Goal: Task Accomplishment & Management: Manage account settings

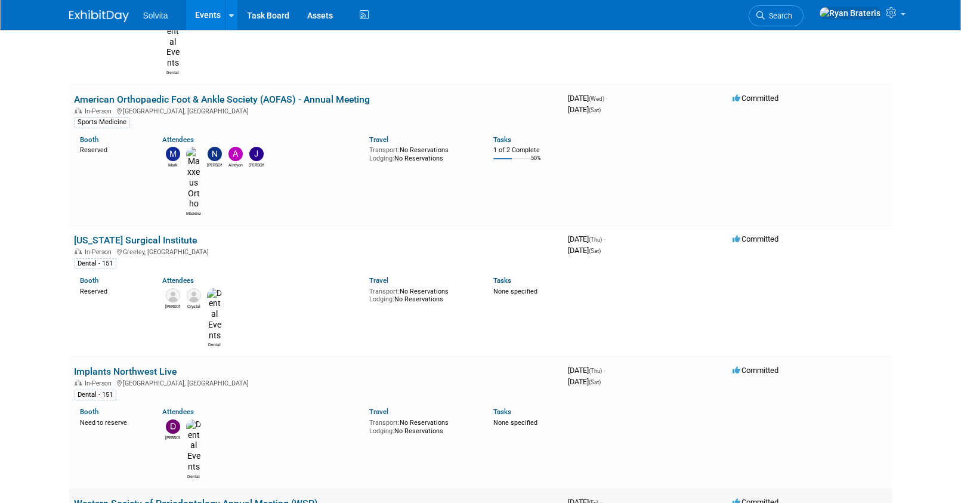
scroll to position [568, 0]
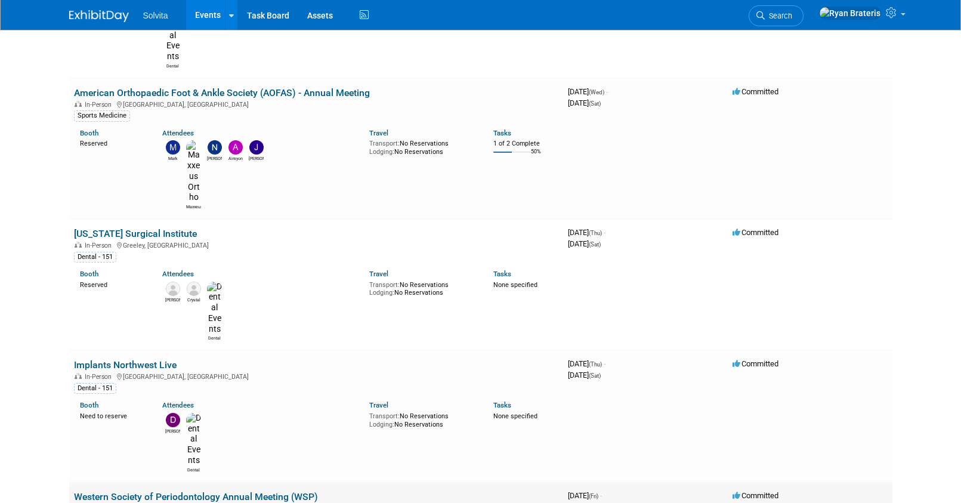
click at [174, 491] on link "Western Society of Periodontology Annual Meeting (WSP)" at bounding box center [196, 496] width 244 height 11
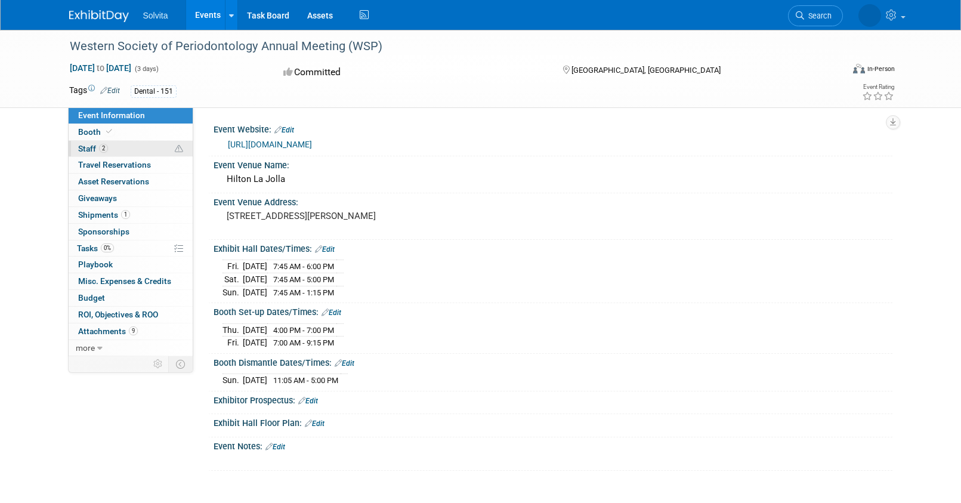
click at [91, 150] on span "Staff 2" at bounding box center [93, 149] width 30 height 10
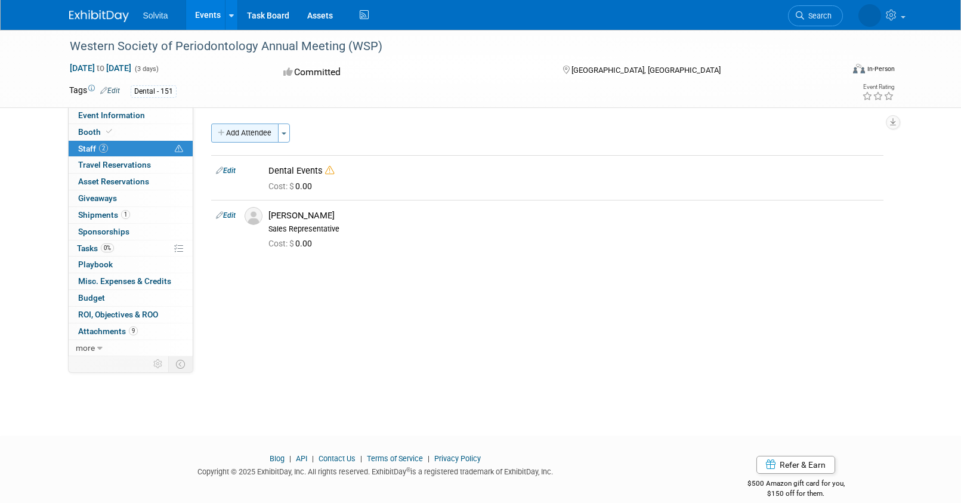
click at [250, 138] on button "Add Attendee" at bounding box center [244, 132] width 67 height 19
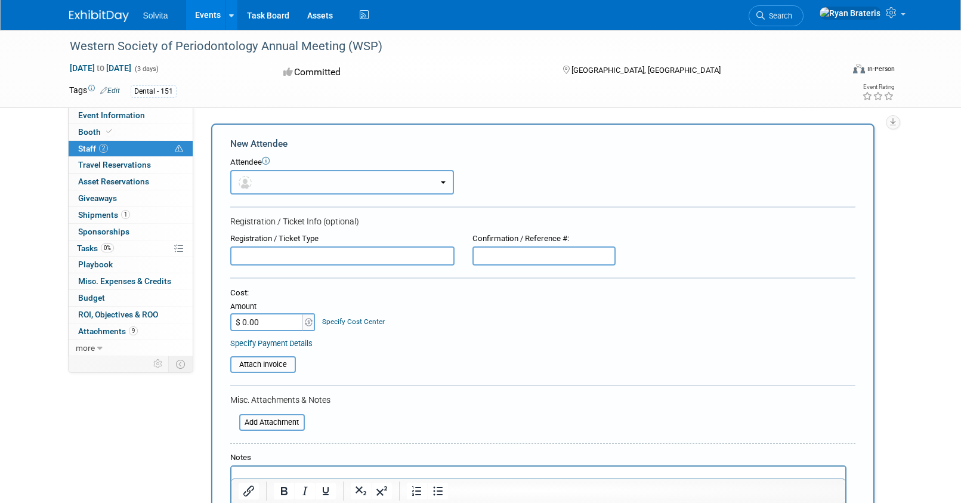
click at [287, 188] on button "button" at bounding box center [342, 182] width 224 height 24
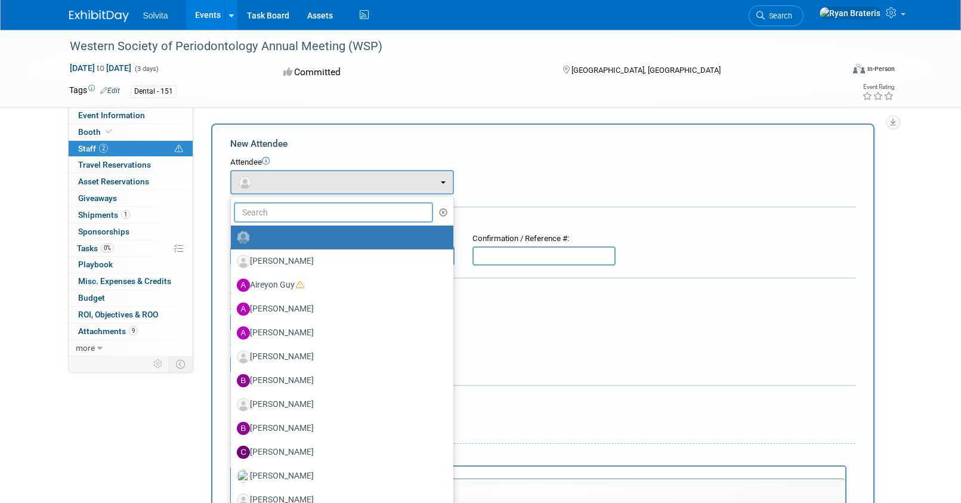
click at [297, 216] on input "text" at bounding box center [334, 212] width 200 height 20
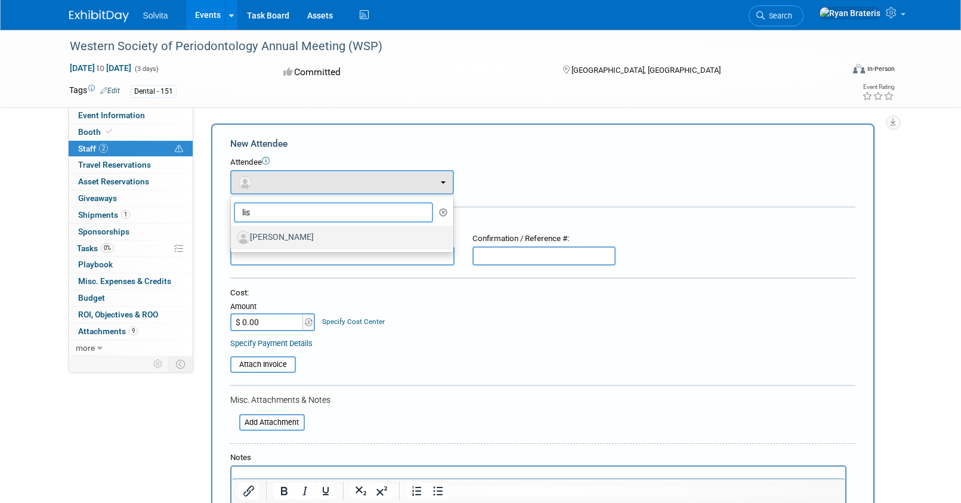
type input "lis"
click at [305, 238] on label "Lisa Stratton" at bounding box center [339, 237] width 205 height 19
click at [233, 238] on input "Lisa Stratton" at bounding box center [229, 236] width 8 height 8
select select "f902bef1-c918-43d8-a896-98860ea4188f"
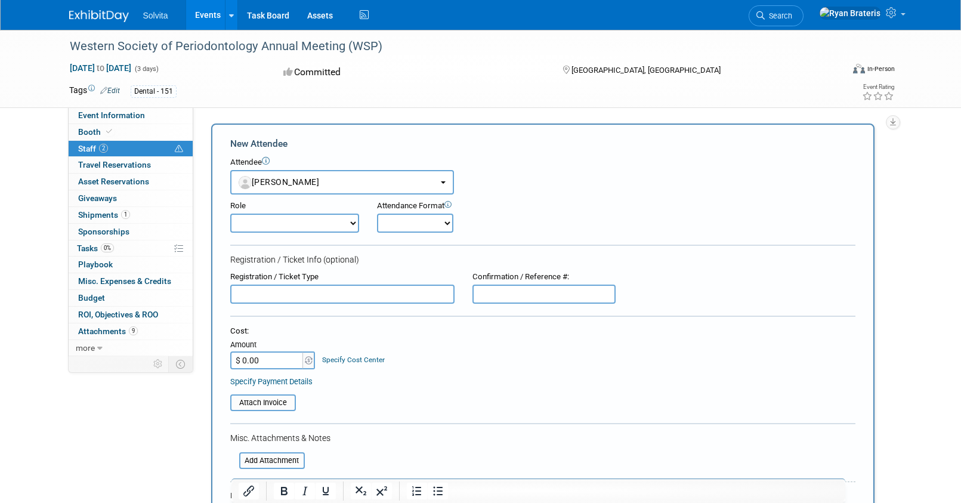
click at [344, 226] on select "Demonstrator Host Planner Presenter Sales Representative Set-up/Dismantle Crew …" at bounding box center [294, 222] width 129 height 19
select select "4"
click at [230, 213] on select "Demonstrator Host Planner Presenter Sales Representative Set-up/Dismantle Crew …" at bounding box center [294, 222] width 129 height 19
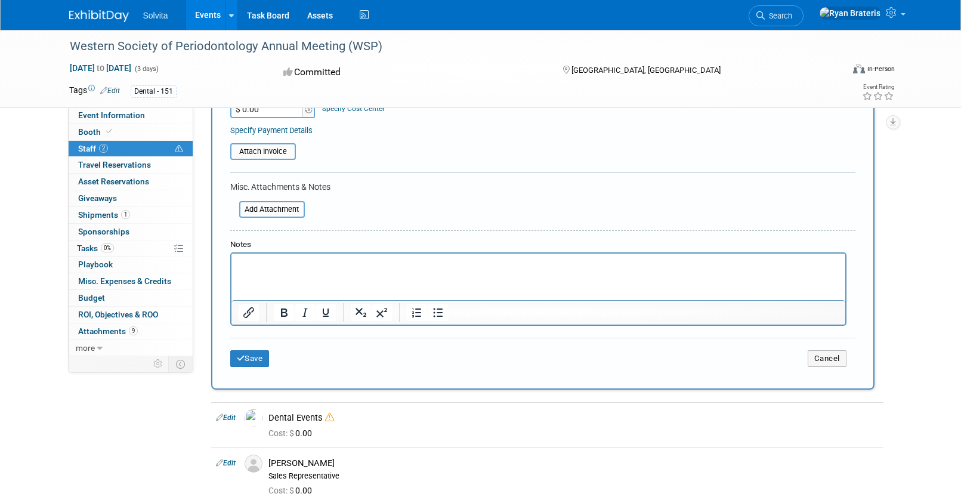
scroll to position [394, 0]
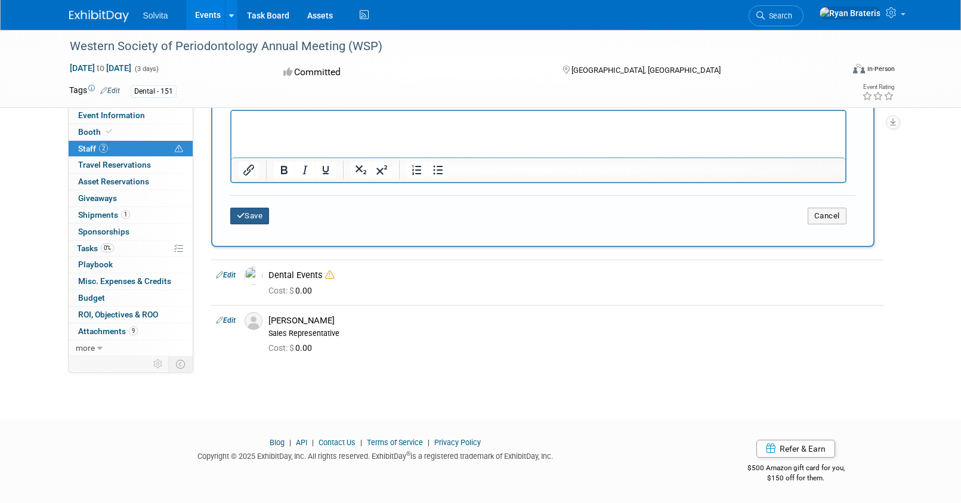
click at [251, 212] on button "Save" at bounding box center [249, 216] width 39 height 17
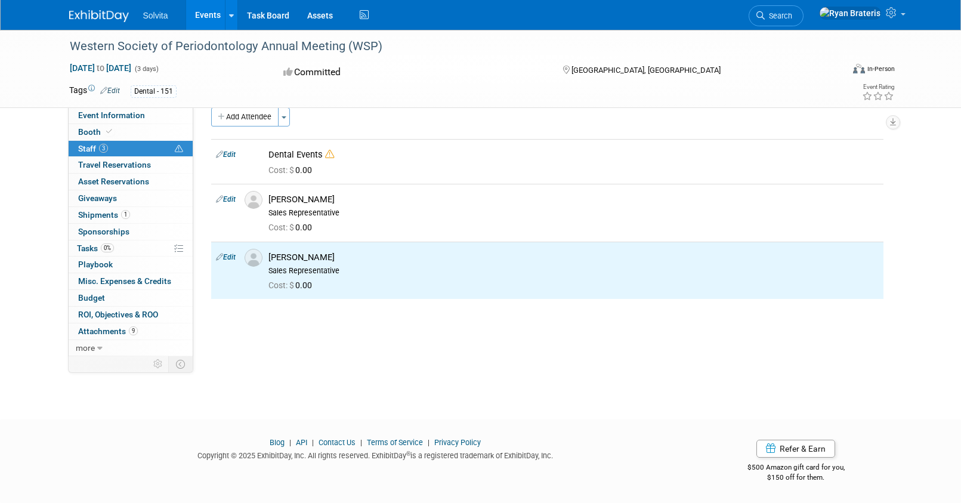
scroll to position [0, 0]
